Goal: Task Accomplishment & Management: Manage account settings

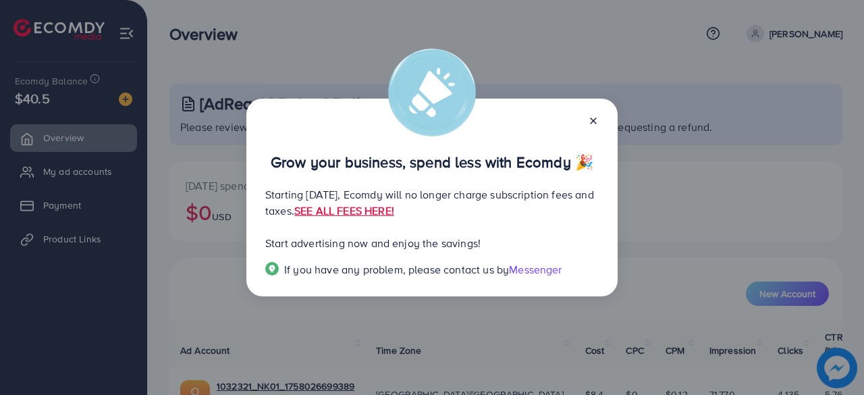
click at [588, 124] on icon at bounding box center [593, 120] width 11 height 11
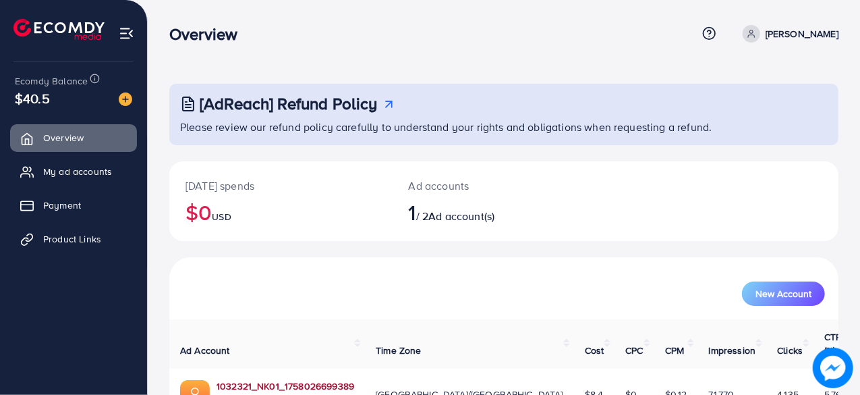
click at [242, 379] on link "1032321_NK01_1758026699389" at bounding box center [286, 385] width 138 height 13
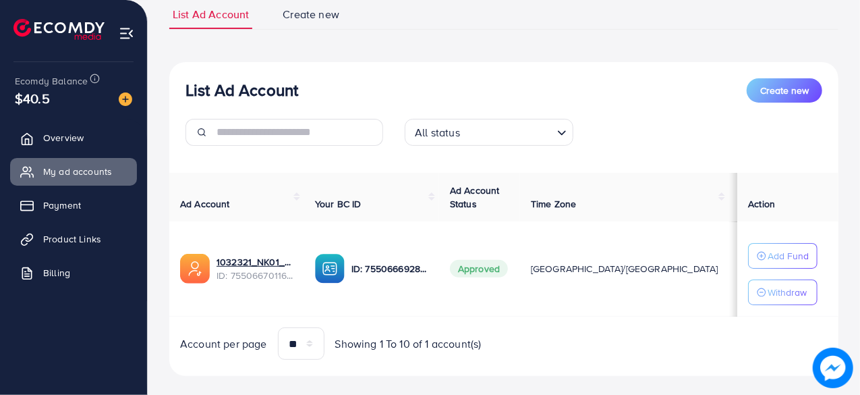
scroll to position [117, 0]
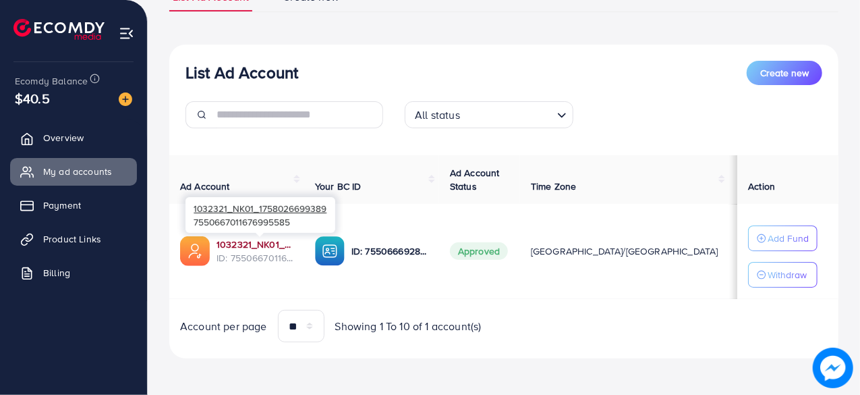
click at [284, 246] on link "1032321_NK01_1758026699389" at bounding box center [255, 243] width 77 height 13
click at [252, 245] on link "1032321_NK01_1758026699389" at bounding box center [255, 243] width 77 height 13
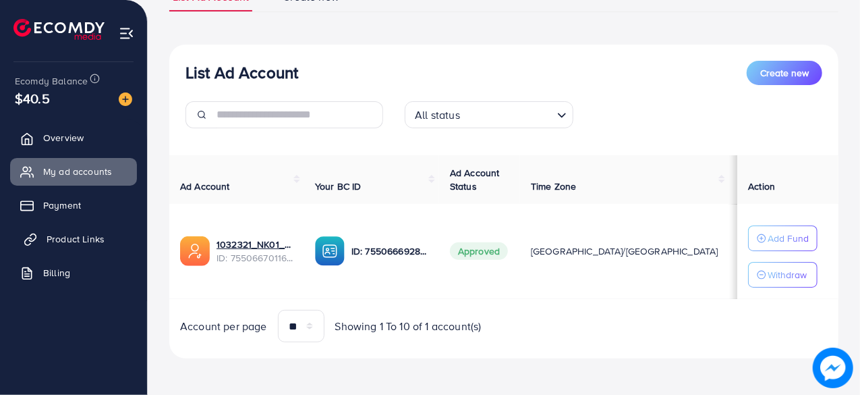
click at [79, 246] on link "Product Links" at bounding box center [73, 238] width 127 height 27
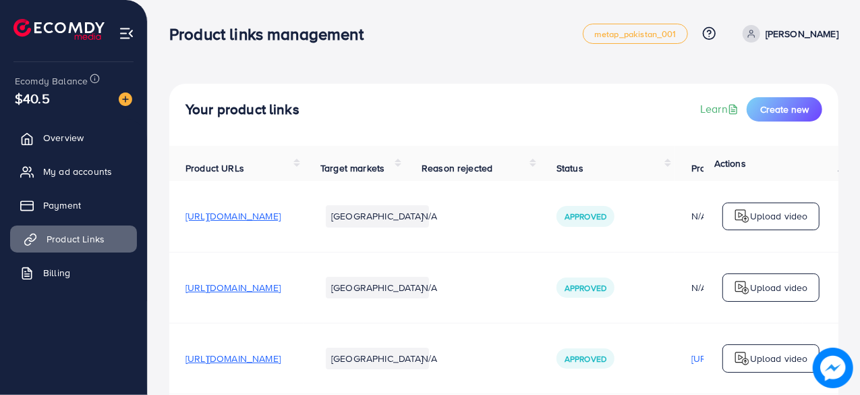
click at [74, 240] on span "Product Links" at bounding box center [76, 238] width 58 height 13
click at [271, 220] on span "[URL][DOMAIN_NAME]" at bounding box center [233, 215] width 95 height 13
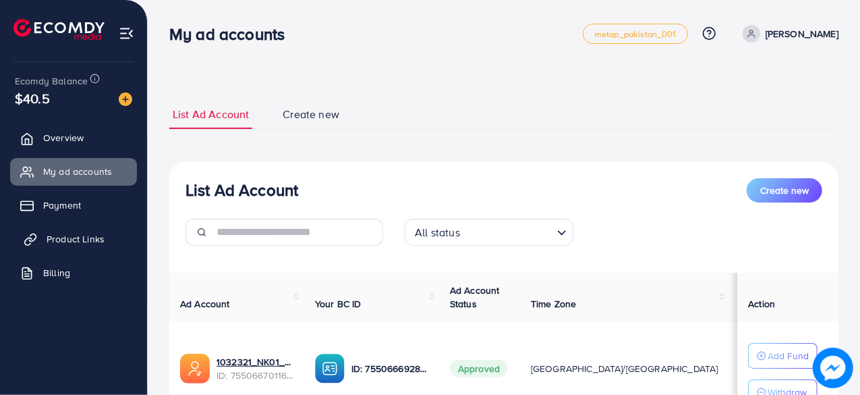
click at [63, 244] on span "Product Links" at bounding box center [76, 238] width 58 height 13
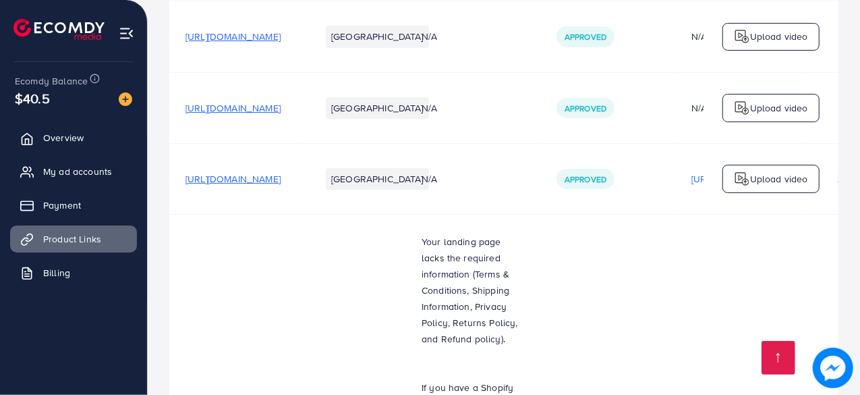
scroll to position [157, 0]
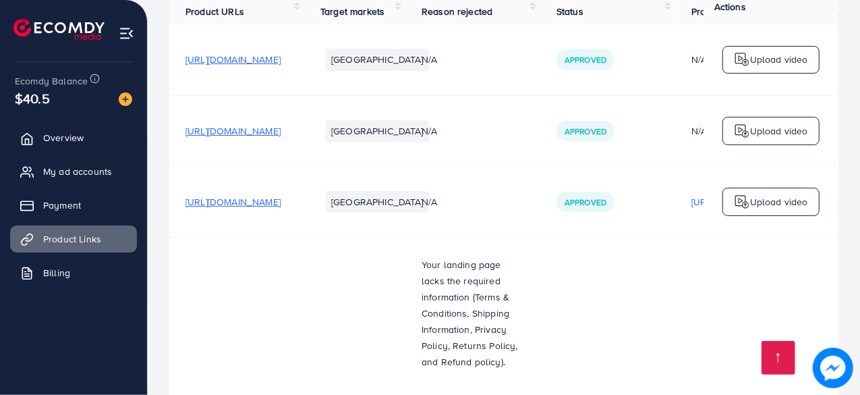
click at [277, 206] on span "[URL][DOMAIN_NAME]" at bounding box center [233, 201] width 95 height 13
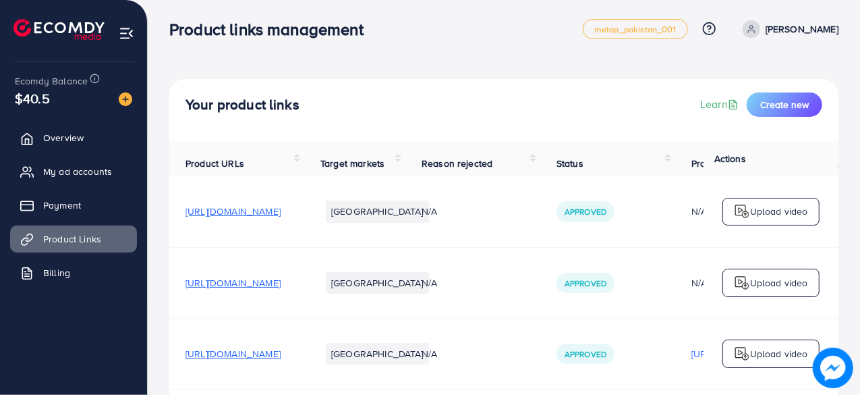
scroll to position [0, 0]
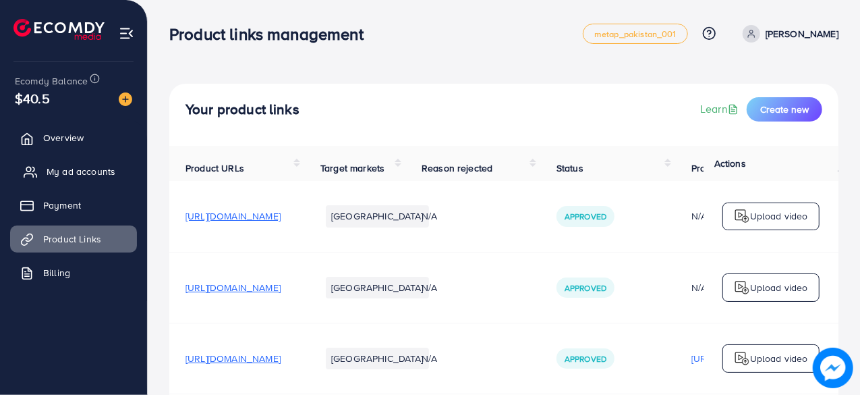
click at [64, 168] on span "My ad accounts" at bounding box center [81, 171] width 69 height 13
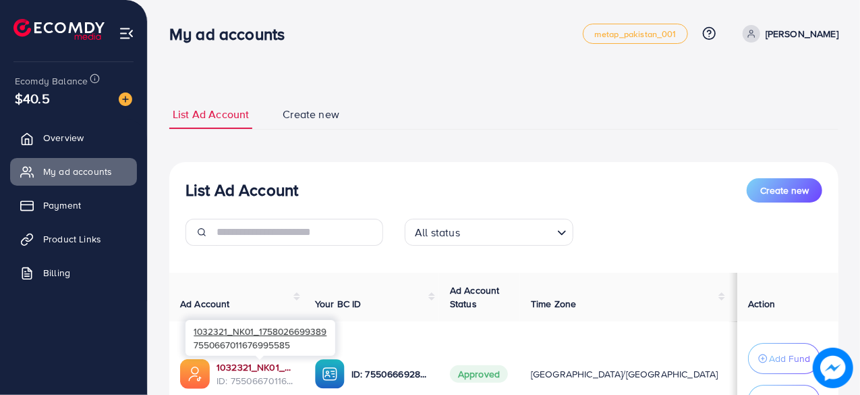
click at [259, 366] on link "1032321_NK01_1758026699389" at bounding box center [255, 366] width 77 height 13
